Goal: Find specific page/section: Find specific page/section

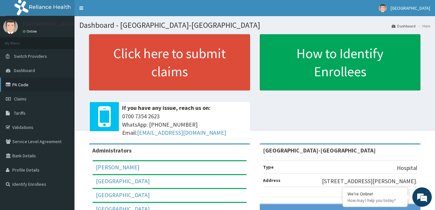
click at [29, 85] on link "PA Code" at bounding box center [37, 85] width 74 height 14
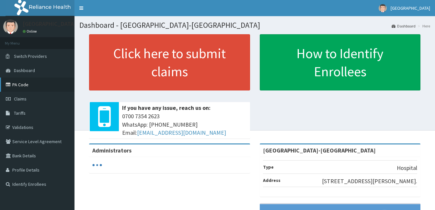
click at [31, 84] on link "PA Code" at bounding box center [37, 85] width 74 height 14
